Goal: Task Accomplishment & Management: Use online tool/utility

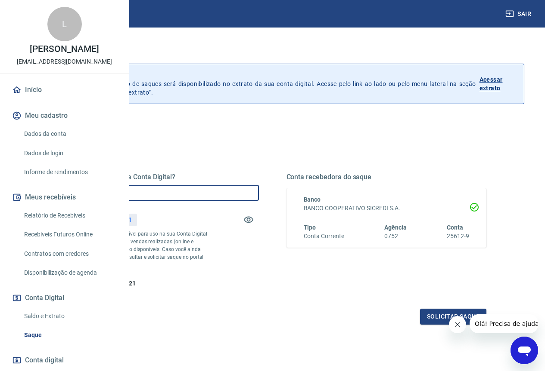
click at [237, 185] on input "R$ 0,00" at bounding box center [159, 193] width 200 height 16
type input "R$ 157,21"
click at [441, 325] on button "Solicitar saque" at bounding box center [453, 317] width 66 height 16
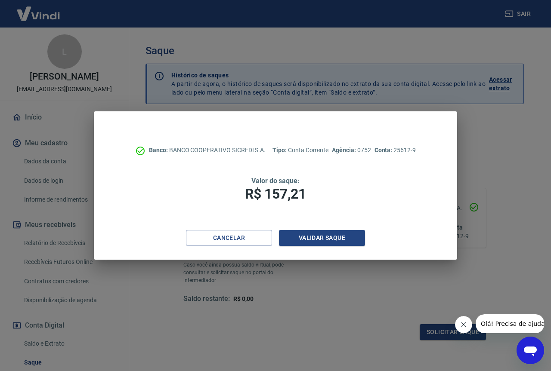
click at [319, 226] on div "Banco: BANCO COOPERATIVO SICREDI S.A. Tipo: Conta Corrente Agência: 0752 Conta:…" at bounding box center [275, 170] width 363 height 119
click at [325, 234] on button "Validar saque" at bounding box center [322, 238] width 86 height 16
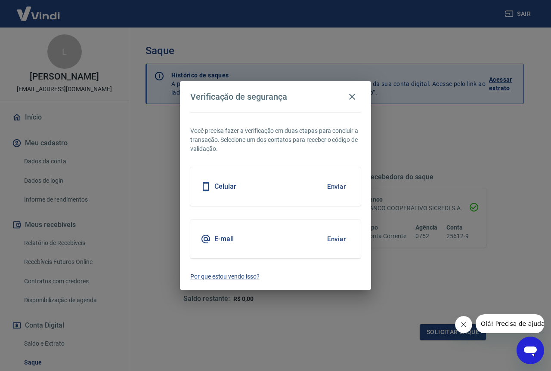
click at [325, 190] on button "Enviar" at bounding box center [336, 187] width 28 height 18
click at [336, 187] on button "Enviar" at bounding box center [336, 187] width 28 height 18
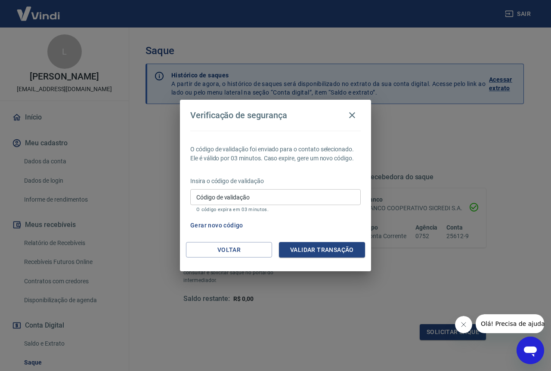
click at [260, 198] on input "Código de validação" at bounding box center [275, 197] width 170 height 16
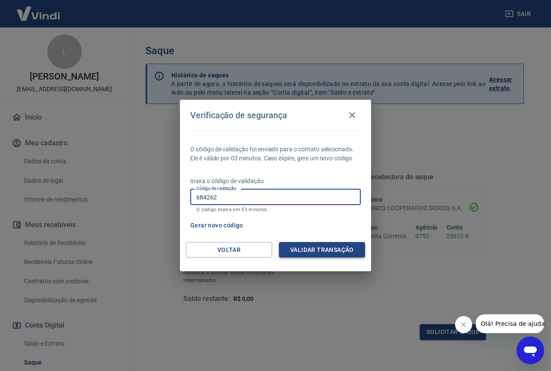
type input "684262"
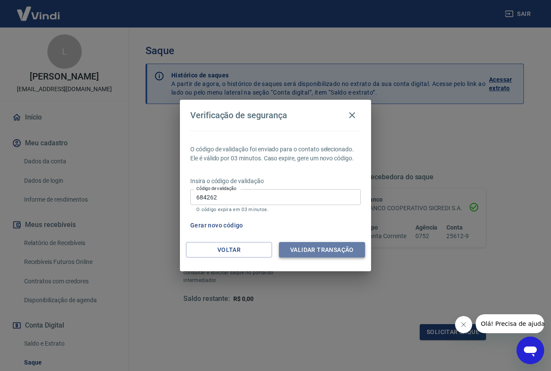
click at [329, 254] on button "Validar transação" at bounding box center [322, 250] width 86 height 16
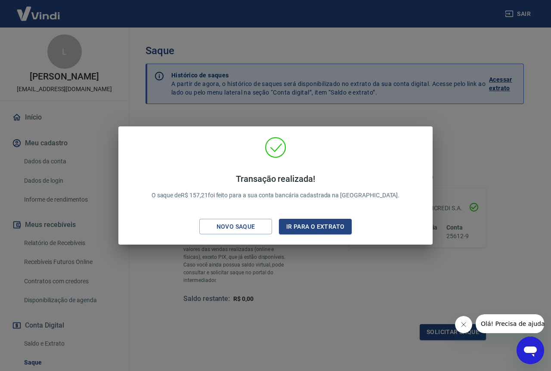
click at [322, 254] on div "Transação realizada! O saque de R$ 157,21 foi feito para a sua conta bancária c…" at bounding box center [275, 185] width 551 height 371
